Goal: Find specific page/section: Find specific page/section

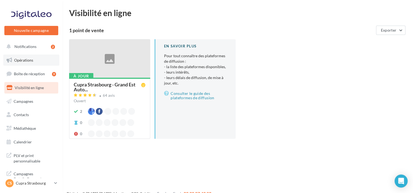
click at [39, 65] on link "Opérations" at bounding box center [31, 59] width 56 height 11
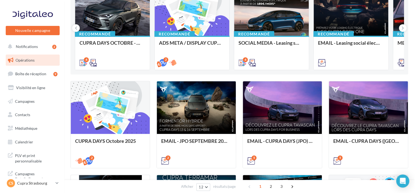
scroll to position [77, 0]
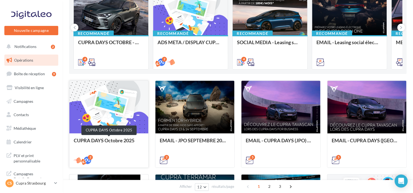
click at [121, 138] on div "CUPRA DAYS Octobre 2025" at bounding box center [109, 143] width 70 height 11
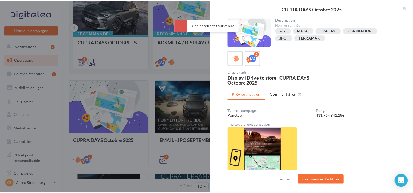
scroll to position [13, 0]
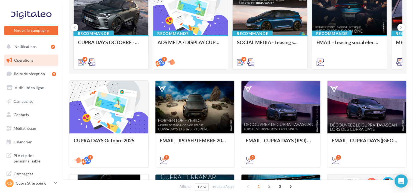
click at [49, 186] on div "CS Cupra Strasbourg cupra_strasbourg" at bounding box center [28, 183] width 47 height 8
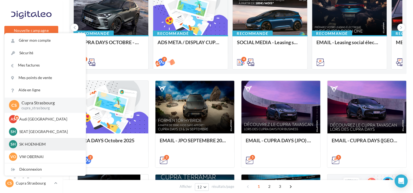
click at [29, 145] on p "SK HOENHEIM" at bounding box center [49, 143] width 60 height 5
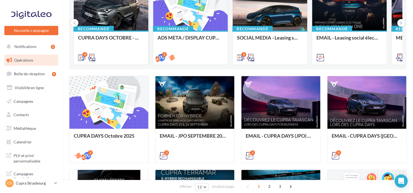
scroll to position [109, 0]
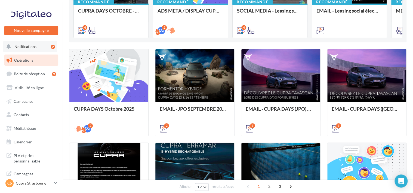
click at [30, 47] on span "Notifications" at bounding box center [25, 46] width 22 height 5
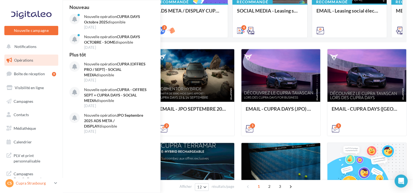
drag, startPoint x: 16, startPoint y: 182, endPoint x: 18, endPoint y: 179, distance: 3.3
click at [17, 182] on p "Cupra Strasbourg" at bounding box center [34, 182] width 36 height 5
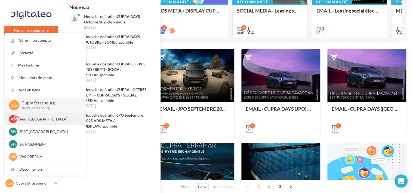
click at [28, 122] on p "Audi [GEOGRAPHIC_DATA]" at bounding box center [49, 118] width 60 height 5
